Goal: Task Accomplishment & Management: Manage account settings

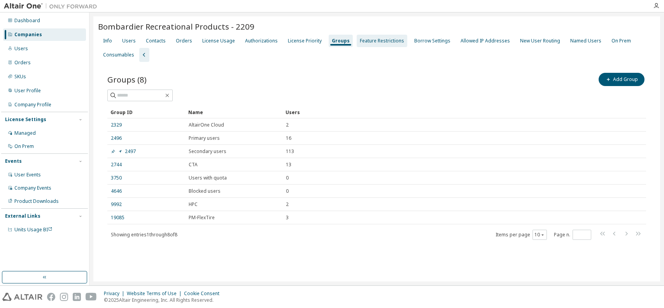
click at [375, 40] on div "Feature Restrictions" at bounding box center [382, 41] width 44 height 6
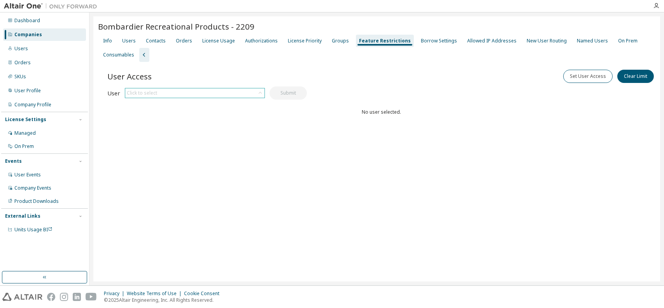
click at [181, 96] on div "Click to select" at bounding box center [194, 92] width 139 height 9
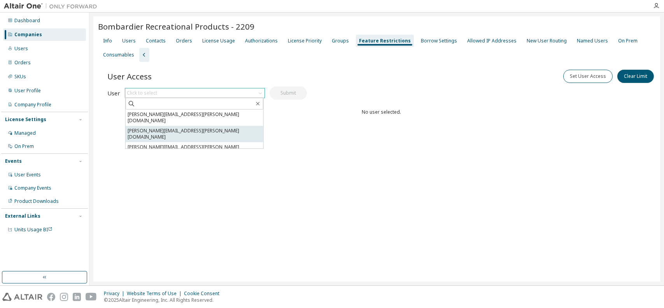
click at [193, 126] on li "[PERSON_NAME][EMAIL_ADDRESS][PERSON_NAME][DOMAIN_NAME]" at bounding box center [195, 134] width 138 height 16
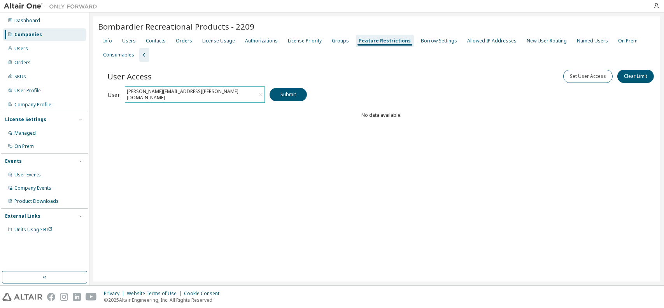
click at [436, 79] on div "Set User Access Clear Limit" at bounding box center [519, 76] width 274 height 16
click at [592, 77] on button "Set User Access" at bounding box center [587, 76] width 49 height 13
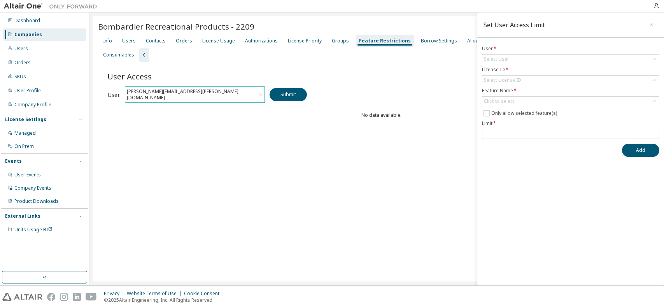
click at [379, 90] on div "User Access Set User Access Clear Limit Clear Load Save Save As Field Operator …" at bounding box center [381, 108] width 548 height 93
click at [653, 25] on icon "button" at bounding box center [651, 25] width 5 height 6
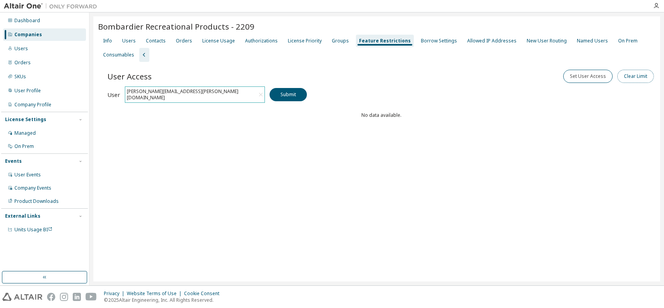
click at [629, 79] on button "Clear Limit" at bounding box center [635, 76] width 37 height 13
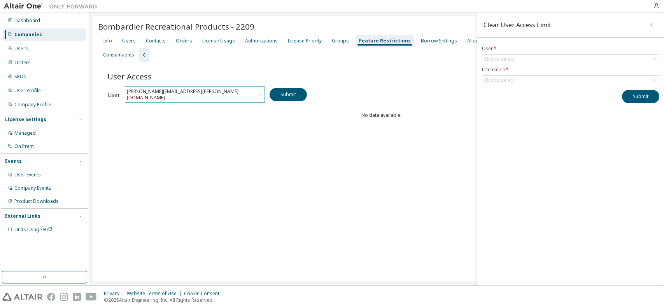
click at [261, 93] on icon at bounding box center [260, 95] width 7 height 8
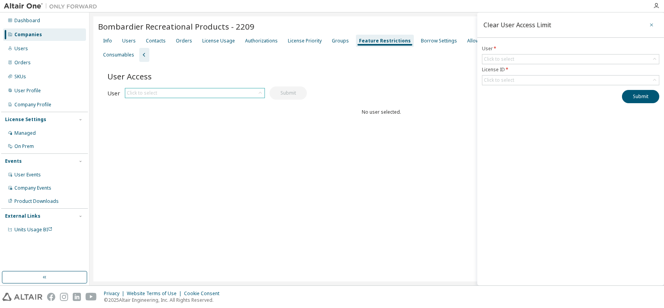
click at [652, 23] on icon "button" at bounding box center [651, 25] width 5 height 6
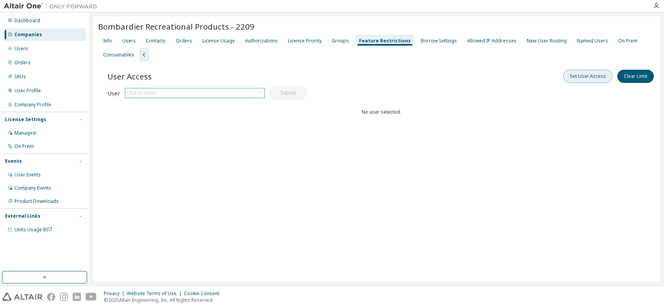
click at [601, 74] on button "Set User Access" at bounding box center [587, 76] width 49 height 13
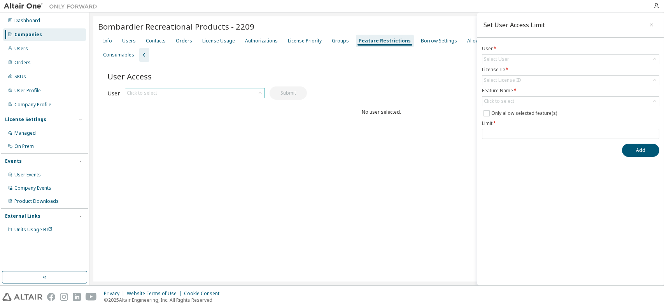
click at [590, 210] on div "Set User Access Limit User * Select User License ID * Select License ID Feature…" at bounding box center [570, 148] width 187 height 273
click at [428, 36] on div "Borrow Settings" at bounding box center [439, 41] width 42 height 12
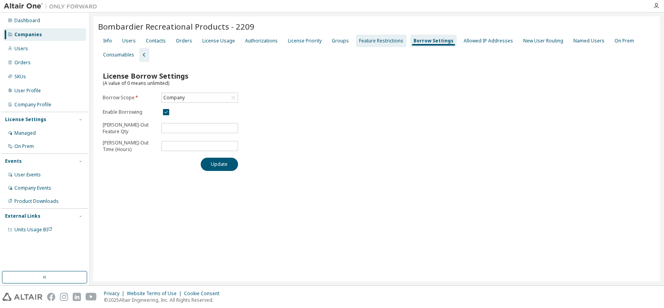
click at [383, 40] on div "Feature Restrictions" at bounding box center [381, 41] width 44 height 6
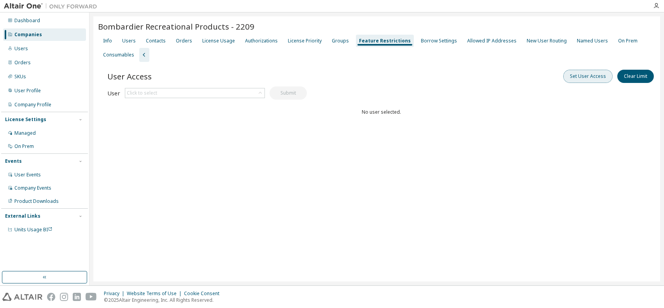
click at [578, 73] on button "Set User Access" at bounding box center [587, 76] width 49 height 13
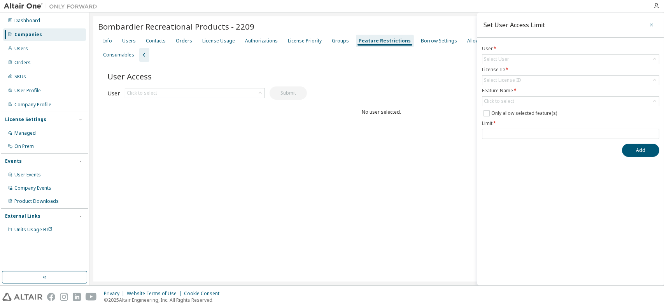
click at [652, 25] on icon "button" at bounding box center [651, 24] width 3 height 3
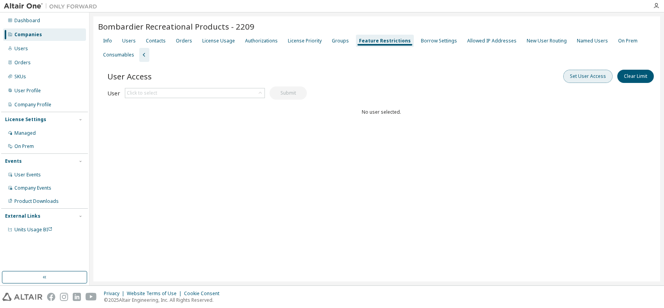
click at [574, 79] on button "Set User Access" at bounding box center [587, 76] width 49 height 13
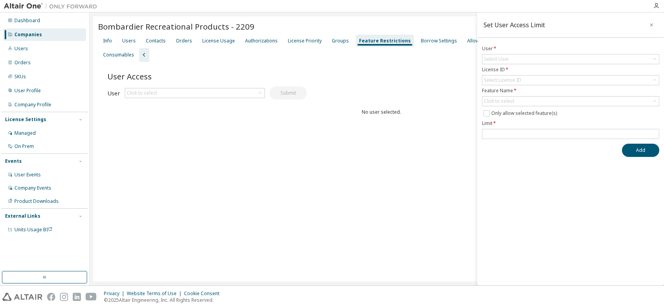
click at [653, 26] on icon "button" at bounding box center [651, 25] width 5 height 6
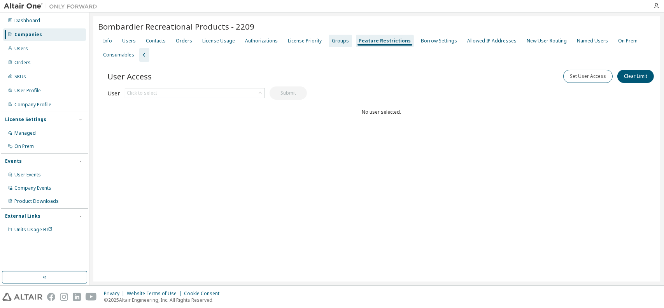
click at [336, 45] on div "Groups" at bounding box center [340, 41] width 23 height 12
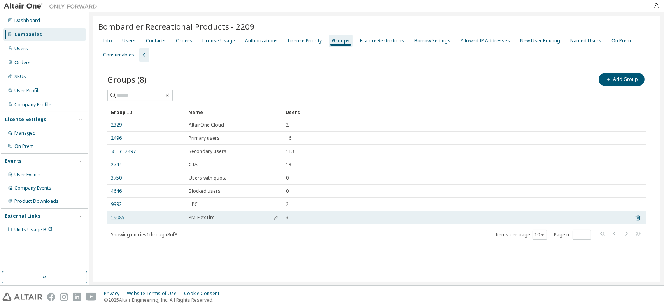
click at [120, 218] on link "19085" at bounding box center [118, 217] width 14 height 6
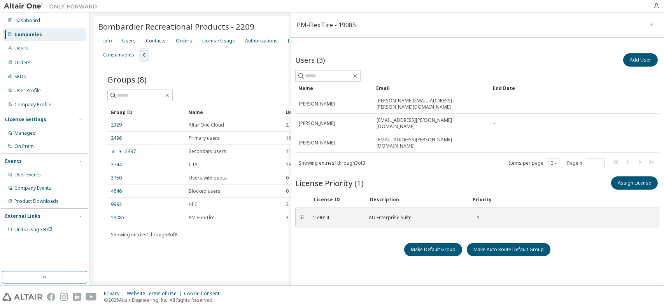
click at [649, 25] on icon "button" at bounding box center [651, 25] width 5 height 6
